Goal: Contribute content

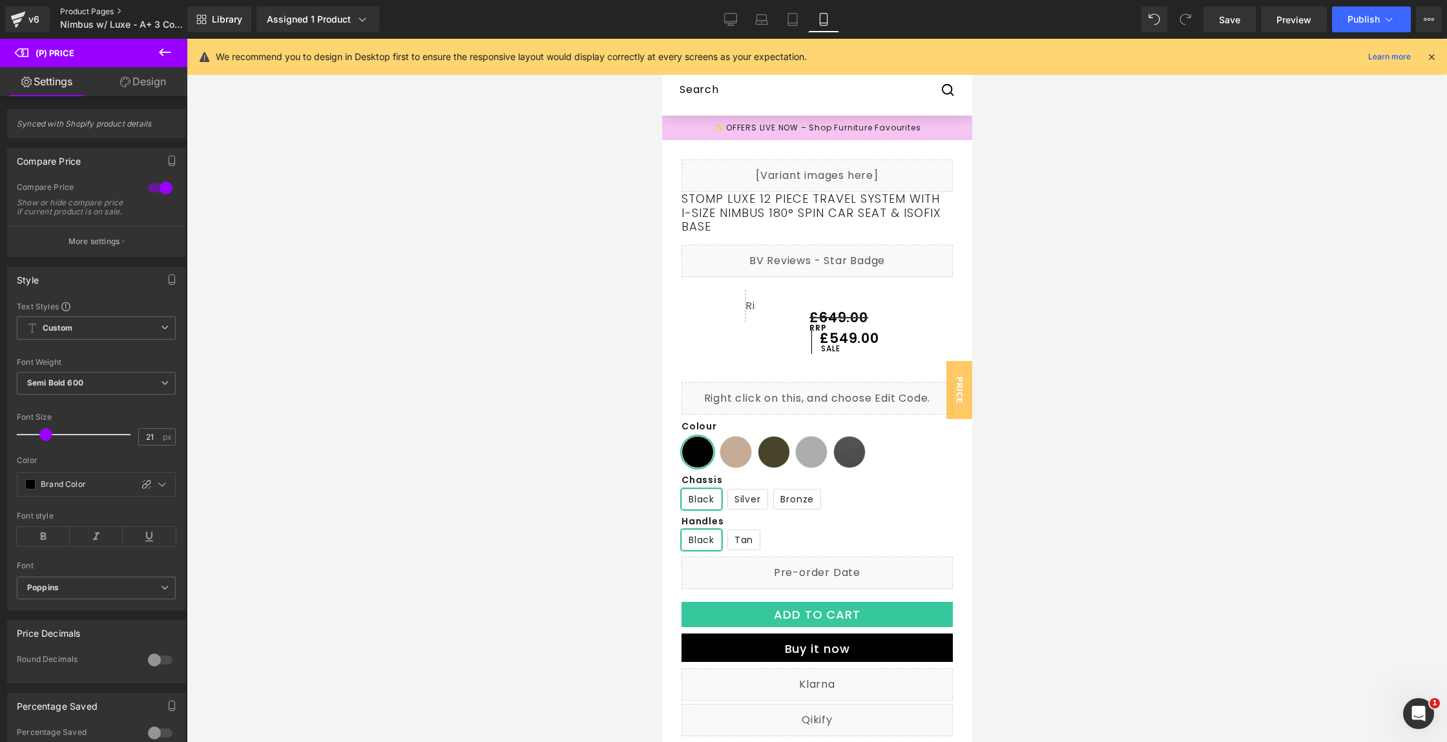
click at [118, 14] on link "Product Pages" at bounding box center [134, 11] width 149 height 10
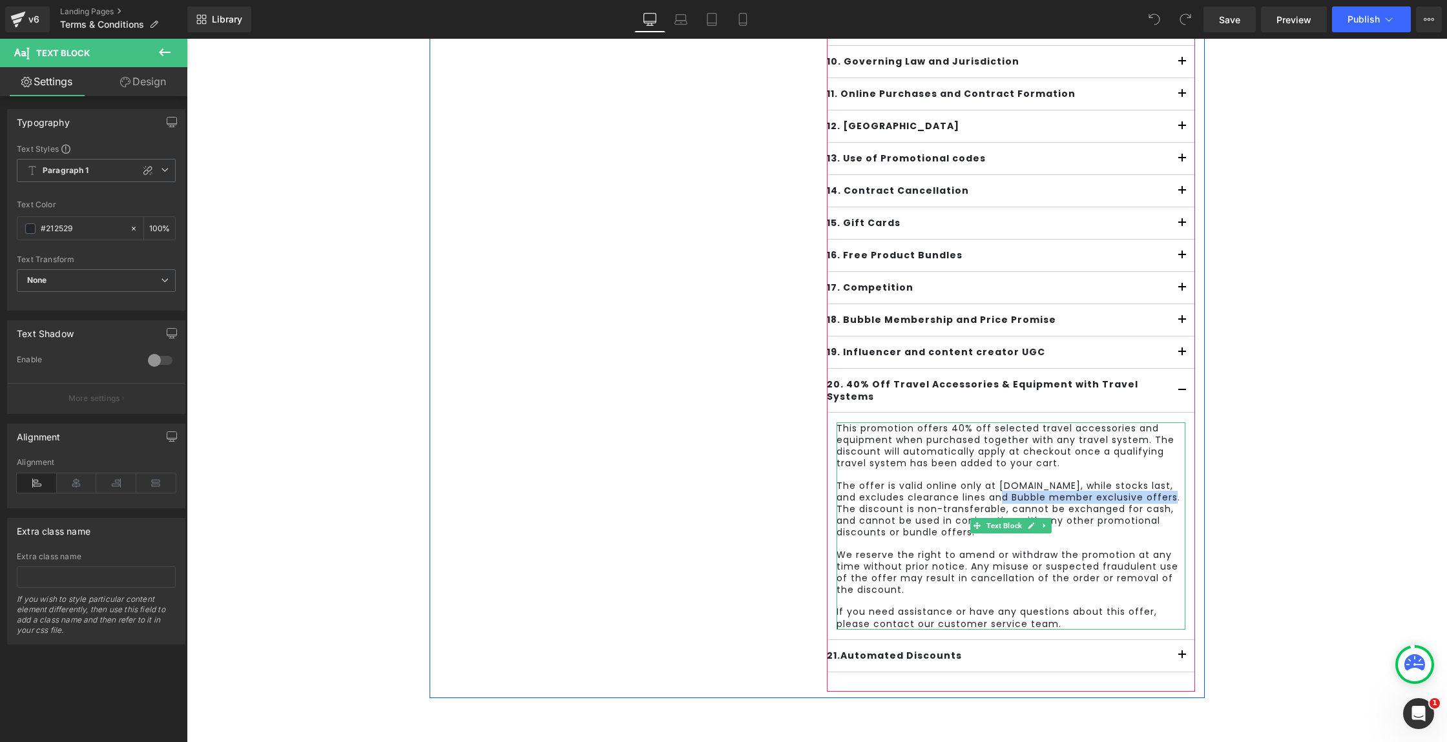
drag, startPoint x: 987, startPoint y: 484, endPoint x: 1166, endPoint y: 482, distance: 179.0
click at [1166, 482] on p "The offer is valid online only at [DOMAIN_NAME], while stocks last, and exclude…" at bounding box center [1011, 509] width 349 height 59
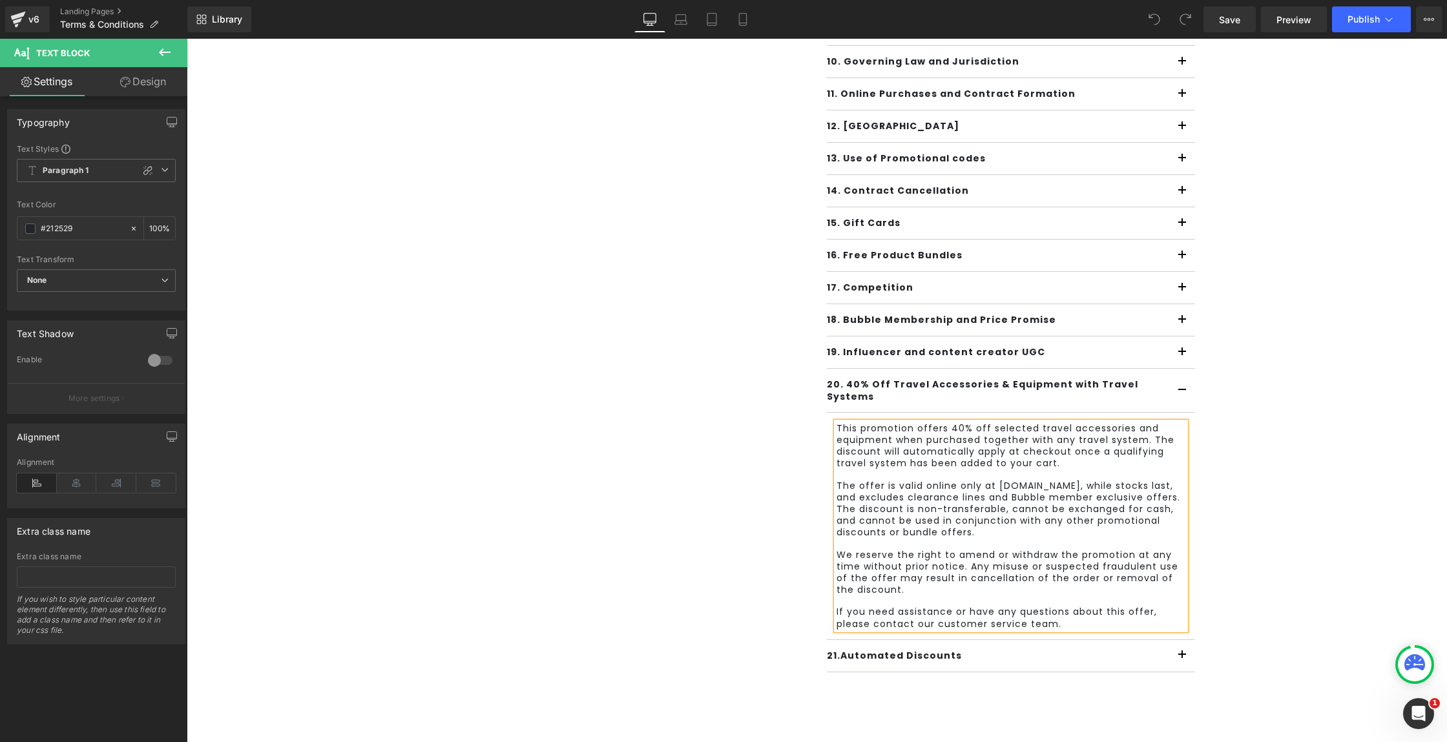
click at [1036, 519] on p "The offer is valid online only at [DOMAIN_NAME], while stocks last, and exclude…" at bounding box center [1011, 509] width 349 height 59
drag, startPoint x: 987, startPoint y: 484, endPoint x: 1167, endPoint y: 485, distance: 180.9
click at [1167, 485] on p "The offer is valid online only at [DOMAIN_NAME], while stocks last, and exclude…" at bounding box center [1011, 509] width 349 height 59
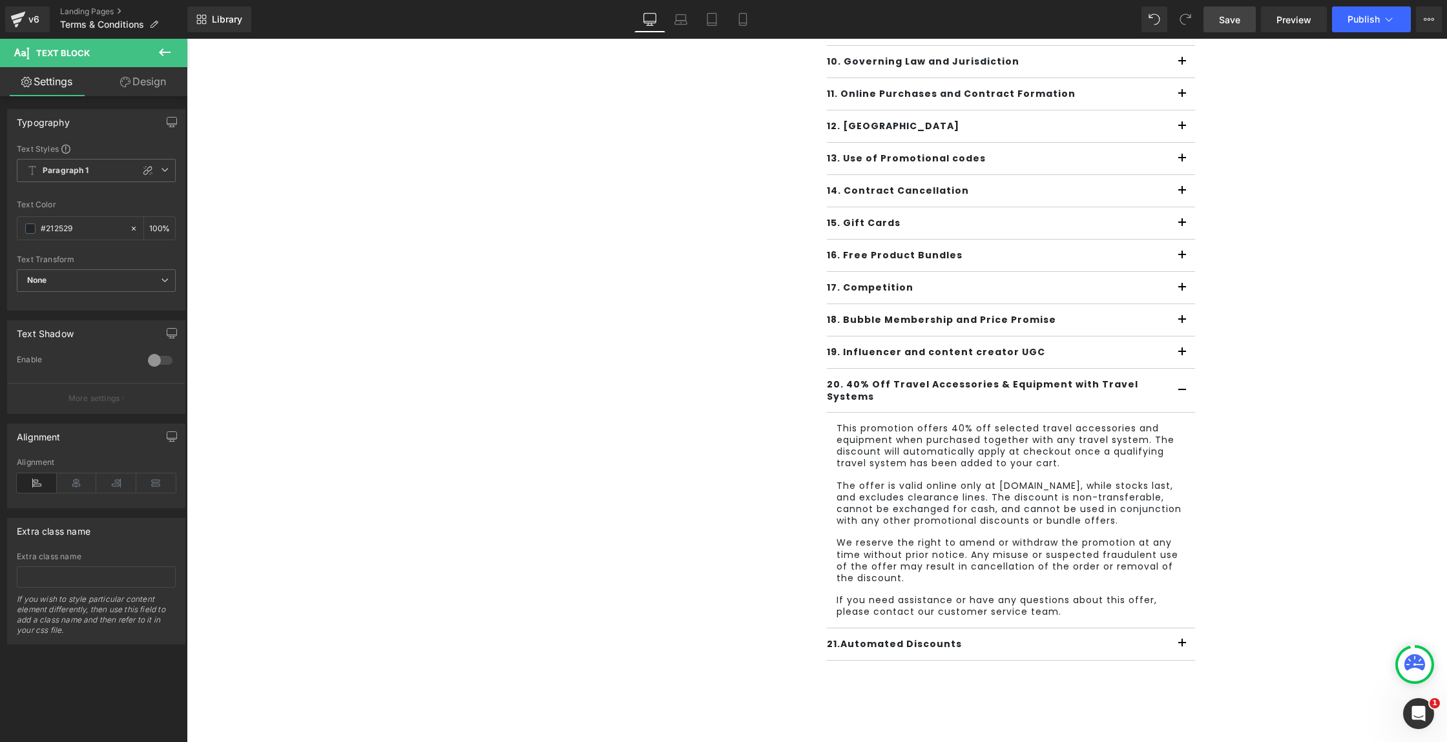
click at [1233, 19] on span "Save" at bounding box center [1229, 20] width 21 height 14
click at [1346, 14] on button "Publish" at bounding box center [1371, 19] width 79 height 26
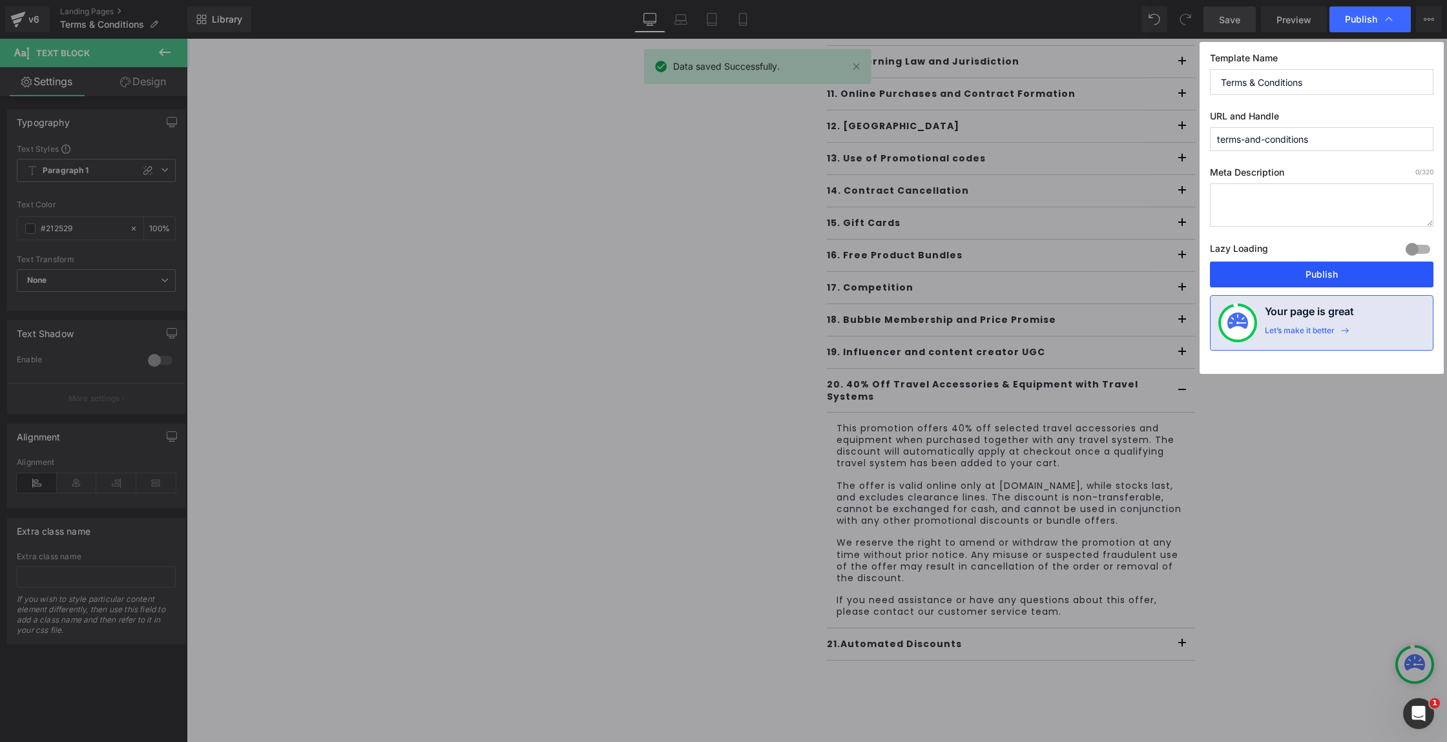
click at [1376, 280] on button "Publish" at bounding box center [1322, 275] width 224 height 26
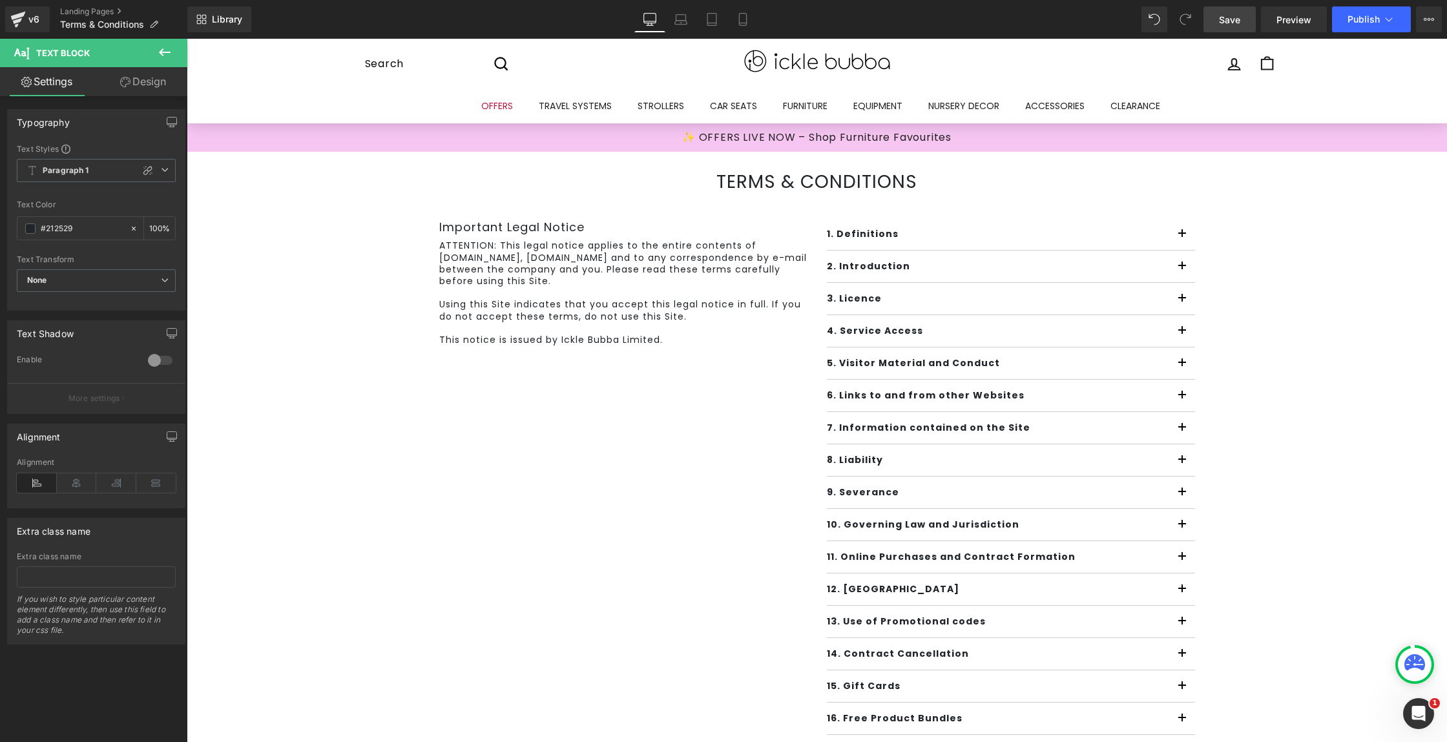
click at [1227, 26] on span "Save" at bounding box center [1229, 20] width 21 height 14
click at [1372, 24] on span "Publish" at bounding box center [1364, 19] width 32 height 10
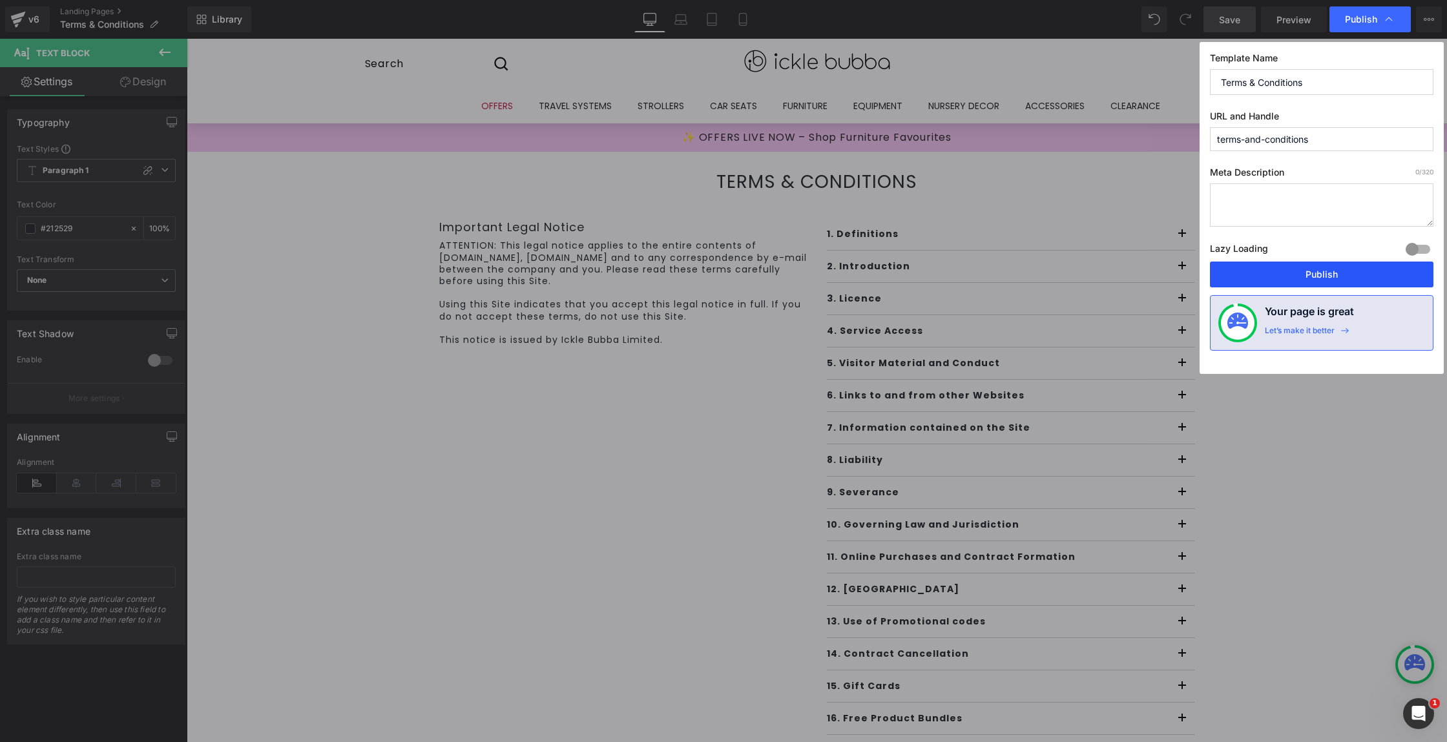
click at [1332, 274] on button "Publish" at bounding box center [1322, 275] width 224 height 26
